Goal: Check status: Check status

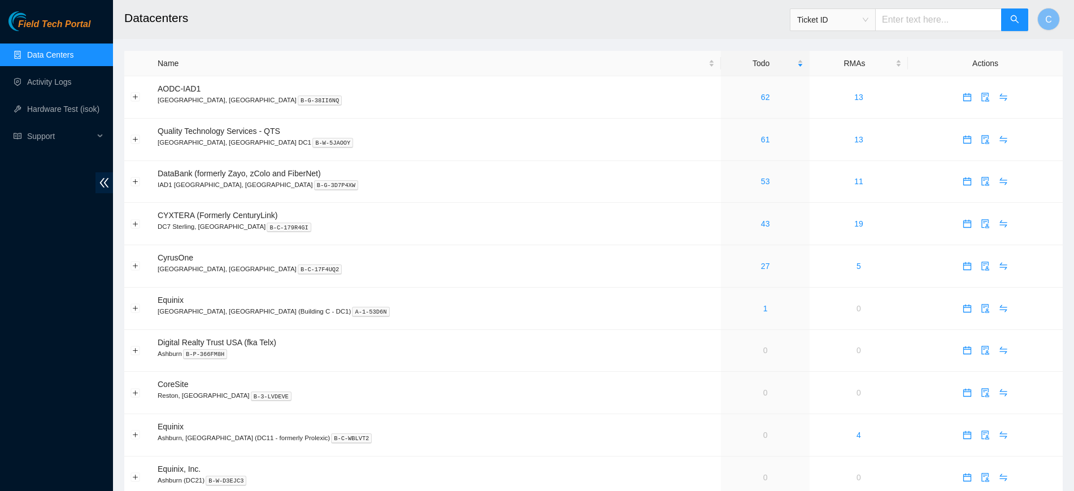
click at [969, 14] on input "text" at bounding box center [938, 19] width 127 height 23
paste input "B-W-116P7K1"
type input "B-W-116P7K1"
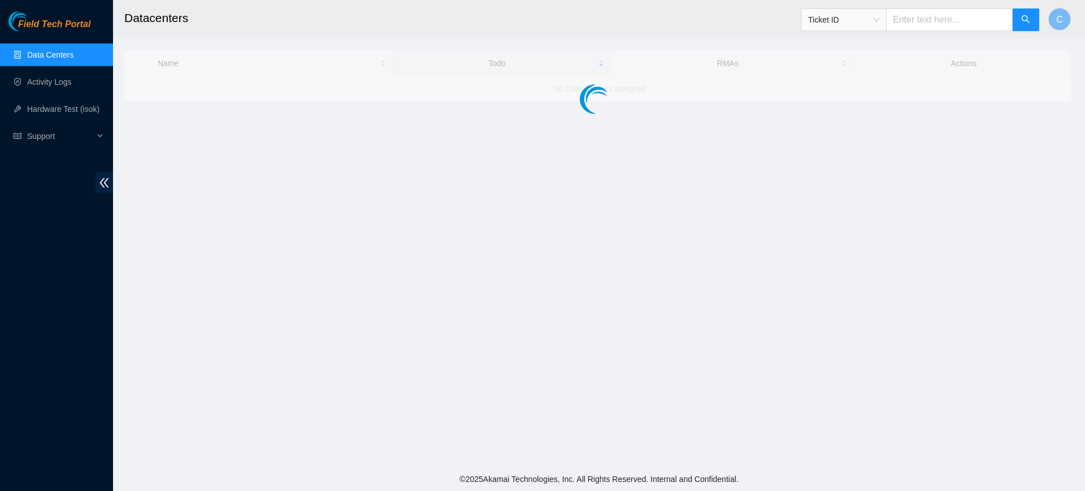
click at [948, 24] on input "text" at bounding box center [949, 19] width 127 height 23
paste input "B-W-116P7K1"
type input "B-W-116P7K1"
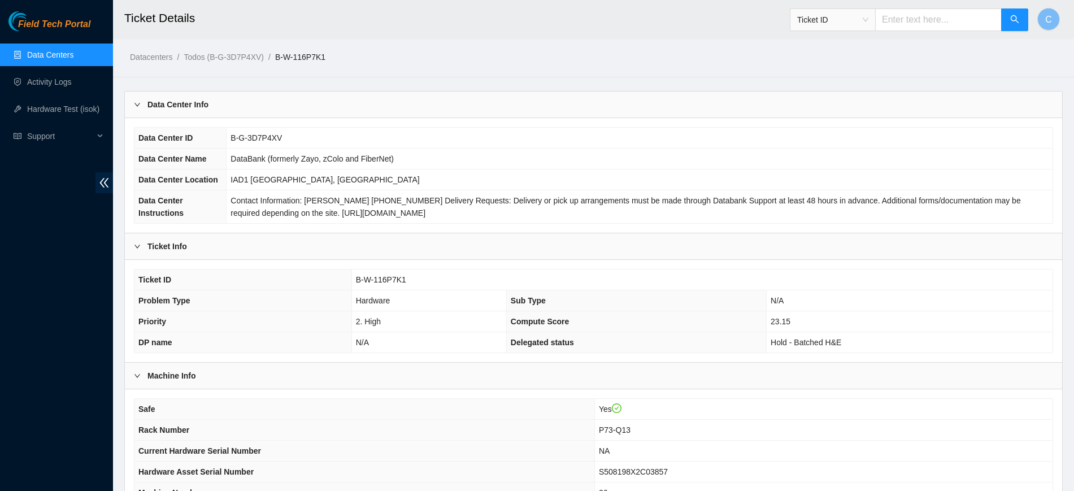
scroll to position [226, 0]
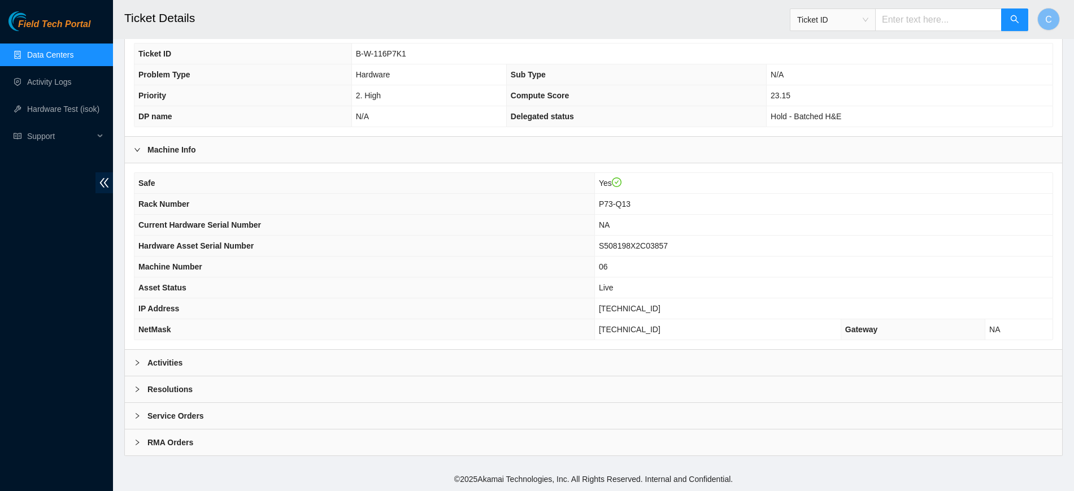
click at [175, 417] on b "Service Orders" at bounding box center [176, 416] width 57 height 12
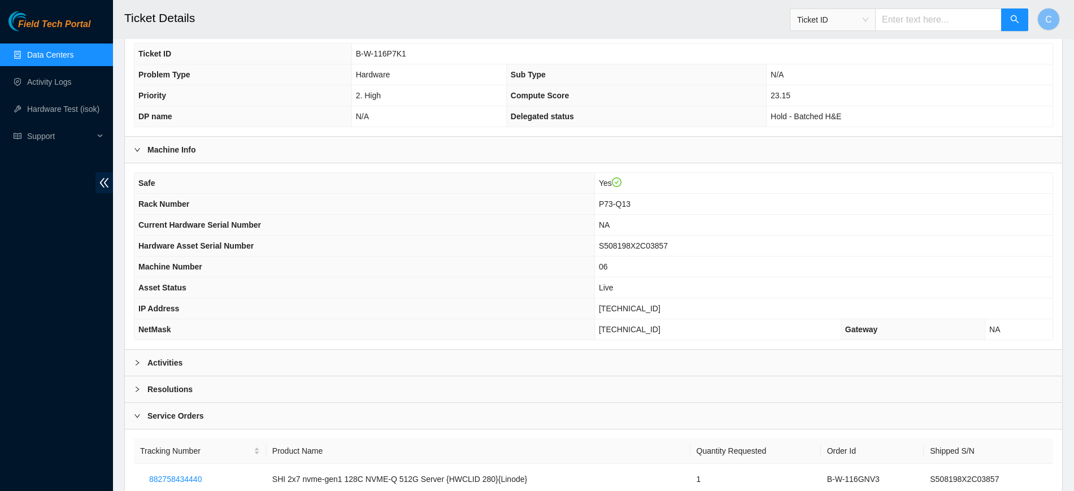
scroll to position [332, 0]
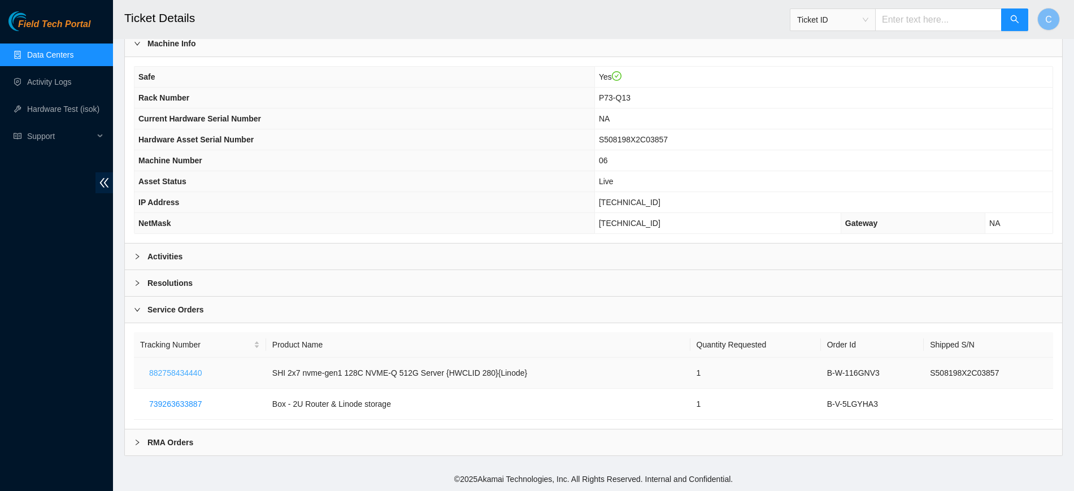
click at [189, 374] on span "882758434440" at bounding box center [175, 373] width 53 height 12
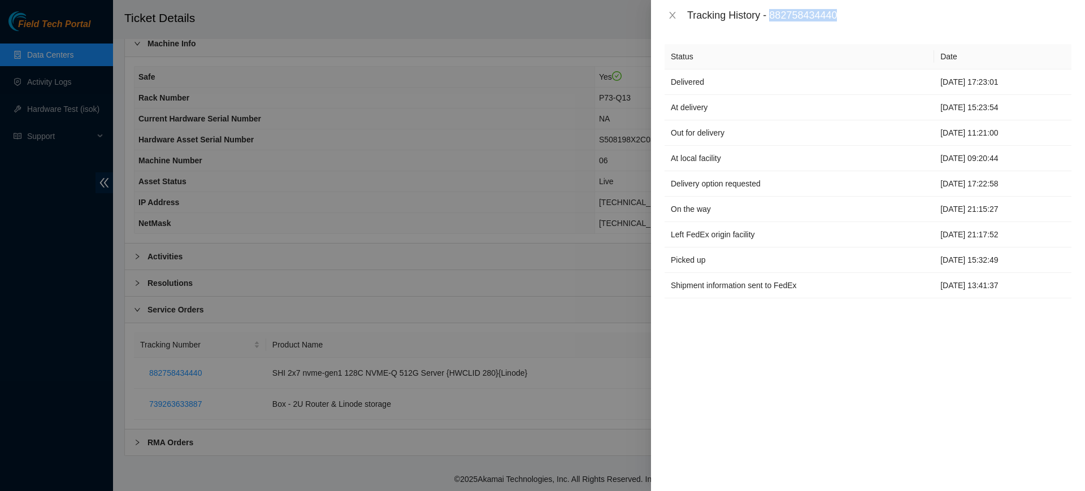
drag, startPoint x: 839, startPoint y: 17, endPoint x: 773, endPoint y: 14, distance: 65.6
click at [773, 14] on div "Tracking History - 882758434440" at bounding box center [879, 15] width 384 height 12
copy div "882758434440"
click at [675, 11] on icon "close" at bounding box center [672, 15] width 9 height 9
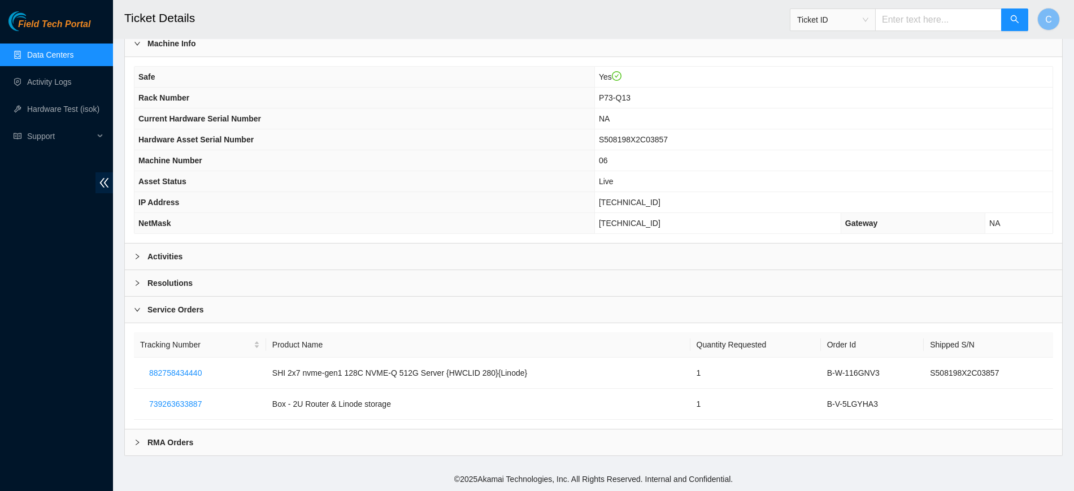
click at [159, 258] on b "Activities" at bounding box center [165, 256] width 35 height 12
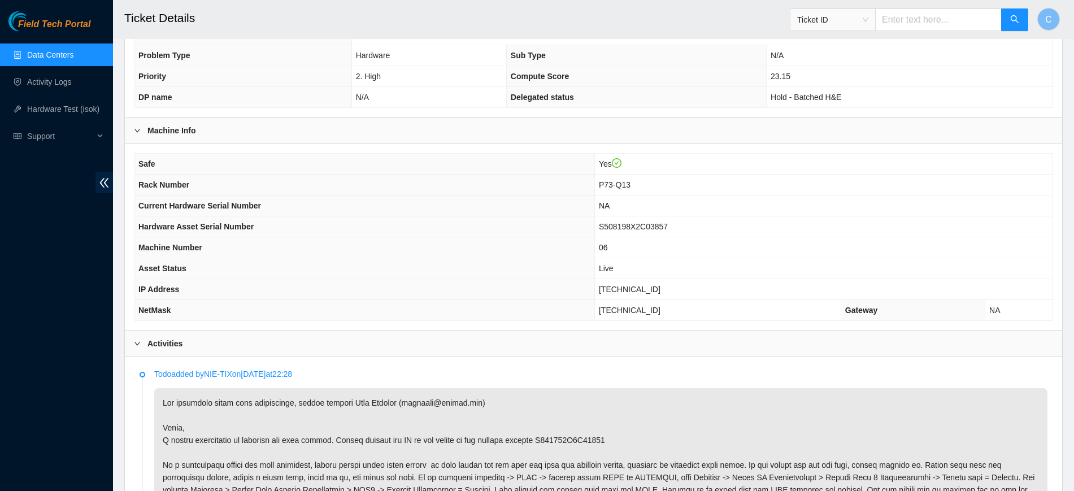
scroll to position [0, 0]
